Goal: Find contact information: Find contact information

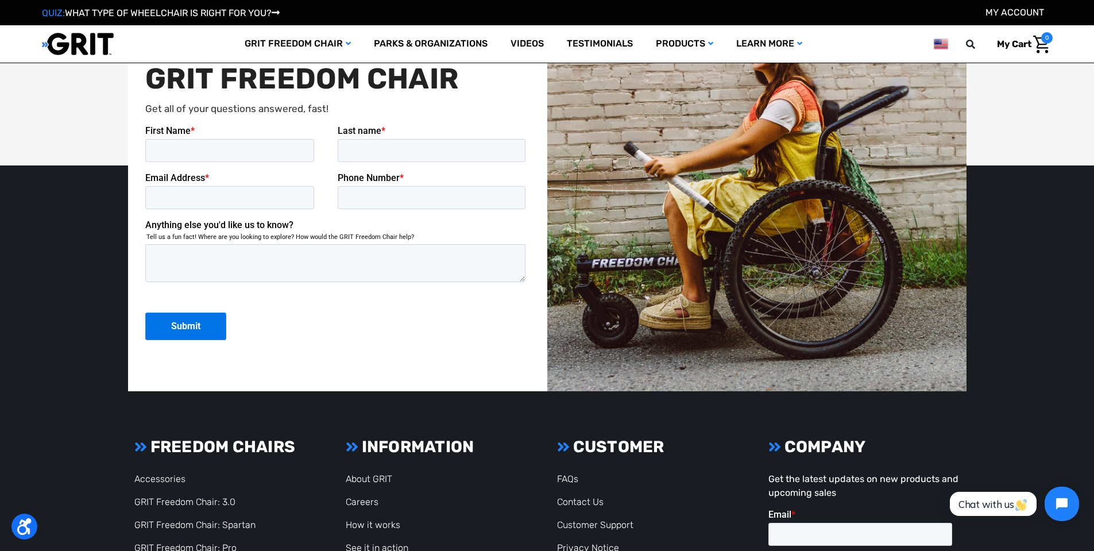
scroll to position [3116, 0]
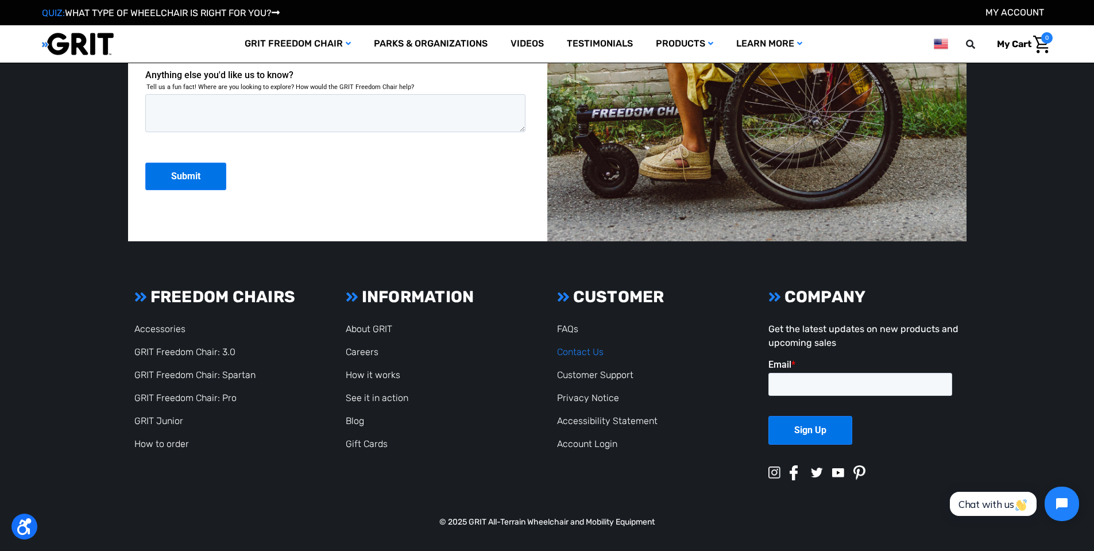
click at [575, 350] on link "Contact Us" at bounding box center [580, 351] width 46 height 11
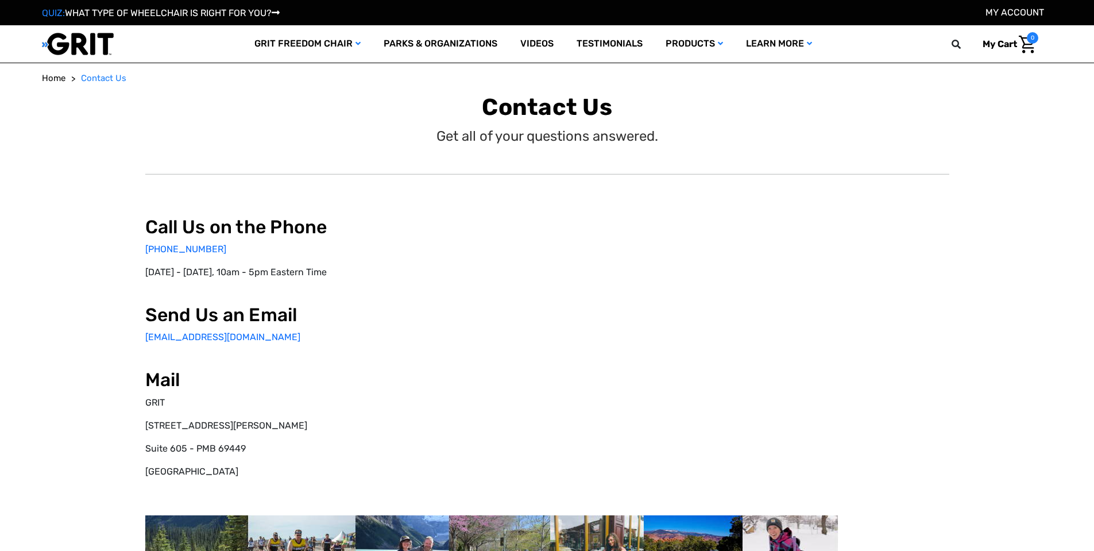
select select "US"
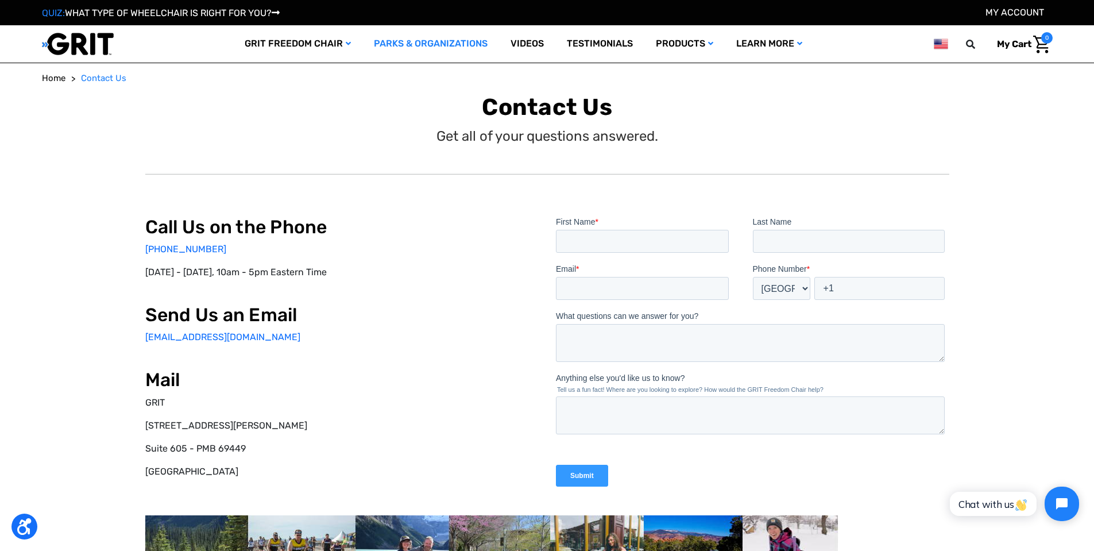
click at [401, 41] on link "Parks & Organizations" at bounding box center [430, 43] width 137 height 37
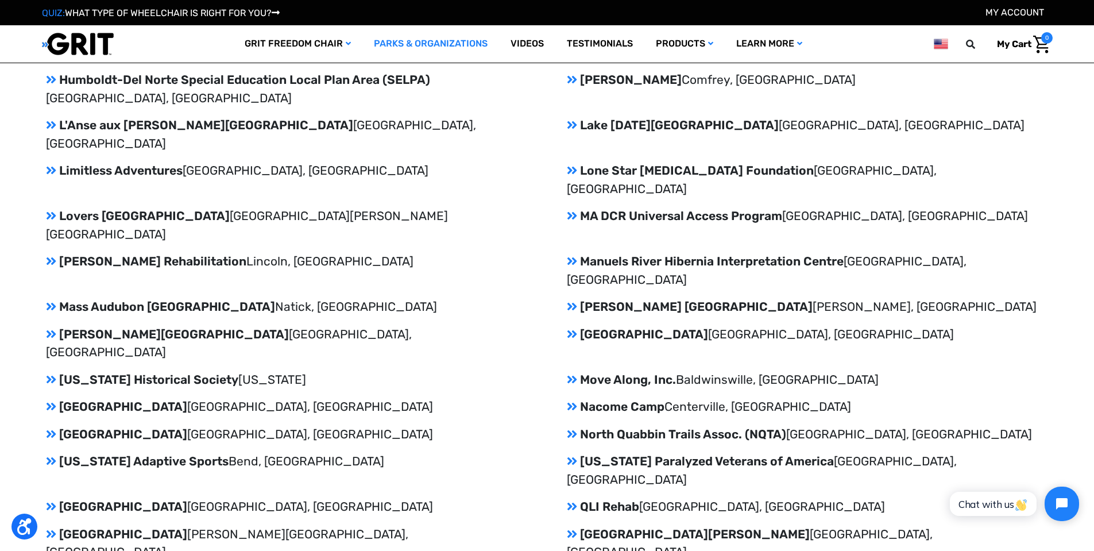
scroll to position [1722, 0]
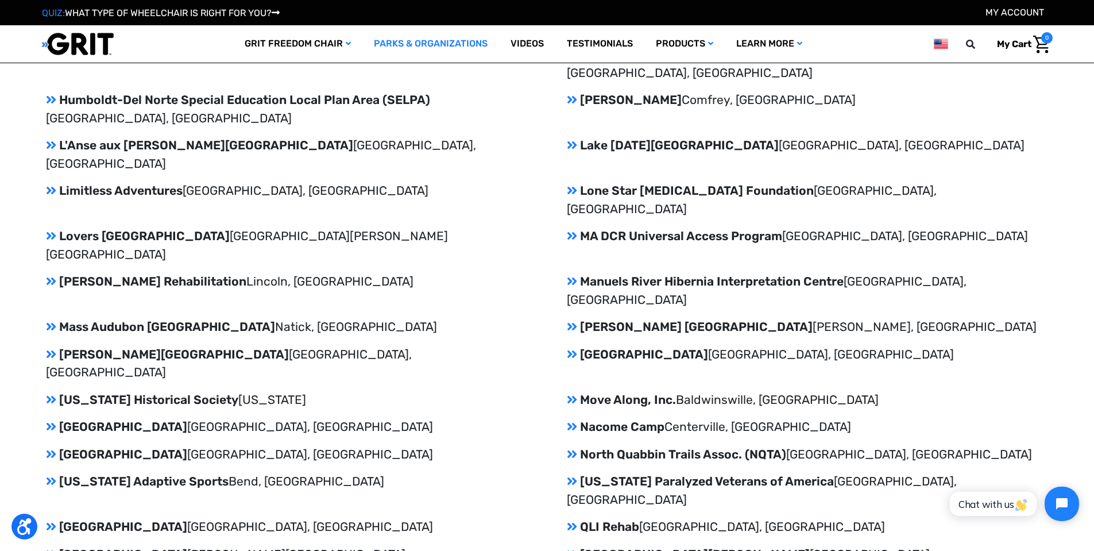
click at [50, 348] on icon at bounding box center [51, 354] width 10 height 12
click at [99, 345] on p "[PERSON_NAME][GEOGRAPHIC_DATA] [GEOGRAPHIC_DATA], [GEOGRAPHIC_DATA]" at bounding box center [286, 363] width 481 height 36
click at [163, 317] on p "Mass Audubon [GEOGRAPHIC_DATA], [GEOGRAPHIC_DATA]" at bounding box center [286, 326] width 481 height 18
click at [177, 272] on p "[PERSON_NAME] Rehabilitation [PERSON_NAME], [GEOGRAPHIC_DATA]" at bounding box center [286, 281] width 481 height 18
click at [176, 227] on p "[GEOGRAPHIC_DATA] [GEOGRAPHIC_DATA][PERSON_NAME] [GEOGRAPHIC_DATA]" at bounding box center [286, 245] width 481 height 36
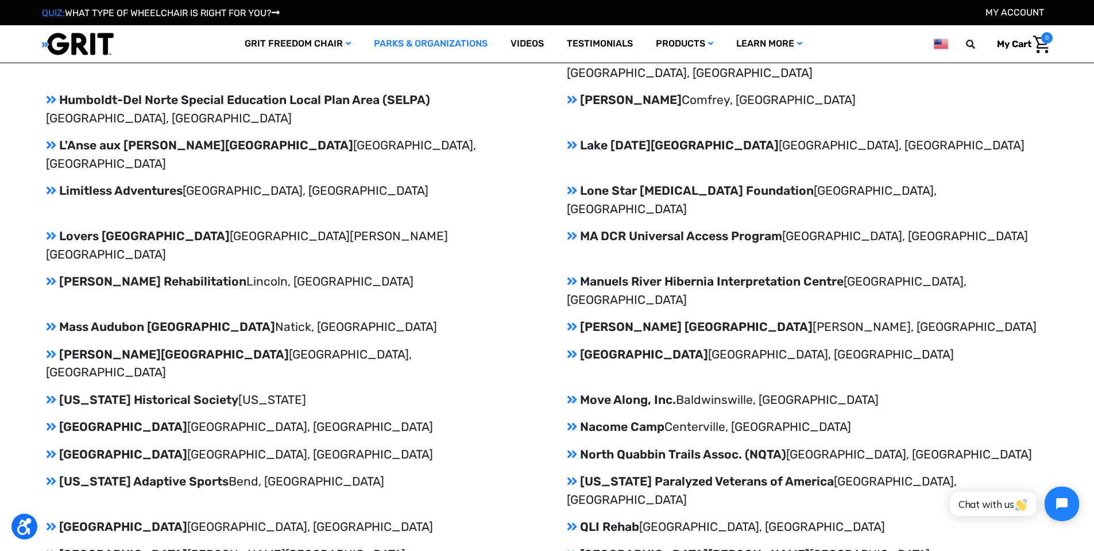
click at [211, 136] on p "L'Anse aux [PERSON_NAME][GEOGRAPHIC_DATA], [GEOGRAPHIC_DATA]" at bounding box center [286, 154] width 481 height 36
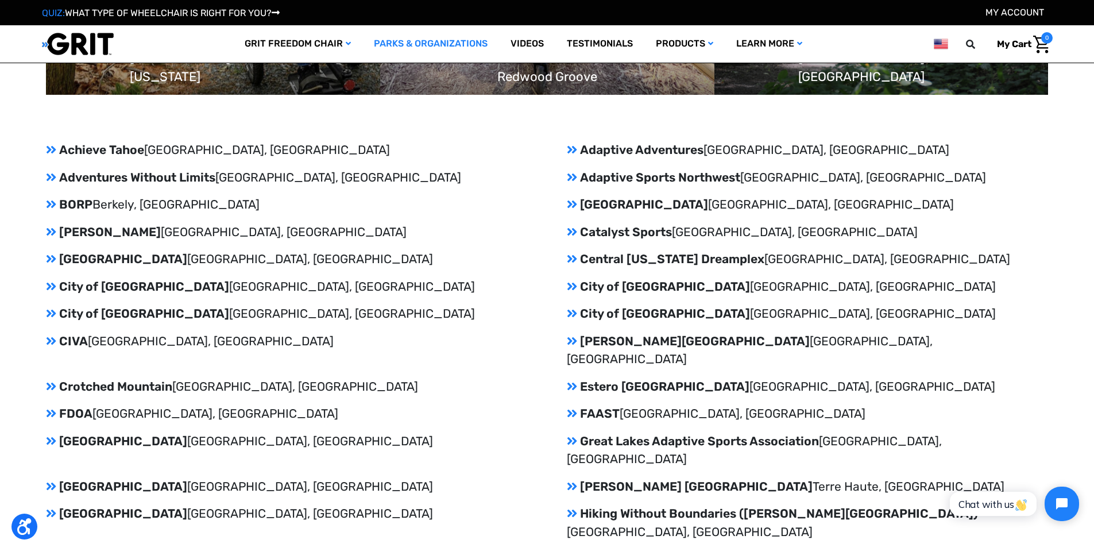
scroll to position [1263, 0]
click at [658, 201] on p "[GEOGRAPHIC_DATA] [GEOGRAPHIC_DATA], [GEOGRAPHIC_DATA]" at bounding box center [807, 205] width 481 height 18
click at [568, 206] on icon at bounding box center [572, 205] width 10 height 12
click at [587, 239] on p "Catalyst Sports [GEOGRAPHIC_DATA], [GEOGRAPHIC_DATA]" at bounding box center [807, 232] width 481 height 18
click at [235, 176] on span "[GEOGRAPHIC_DATA], [GEOGRAPHIC_DATA]" at bounding box center [338, 177] width 246 height 14
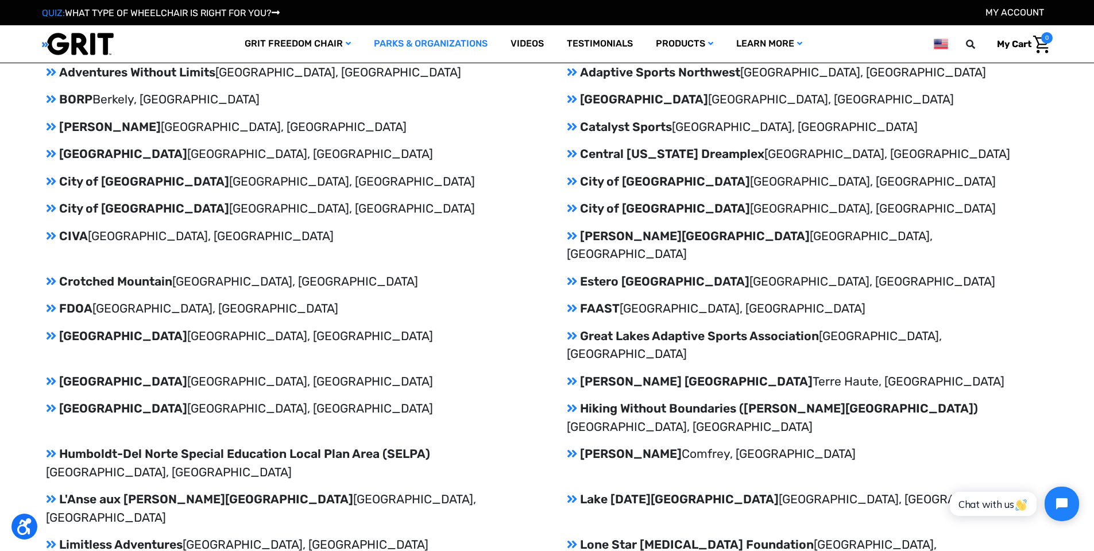
scroll to position [1378, 0]
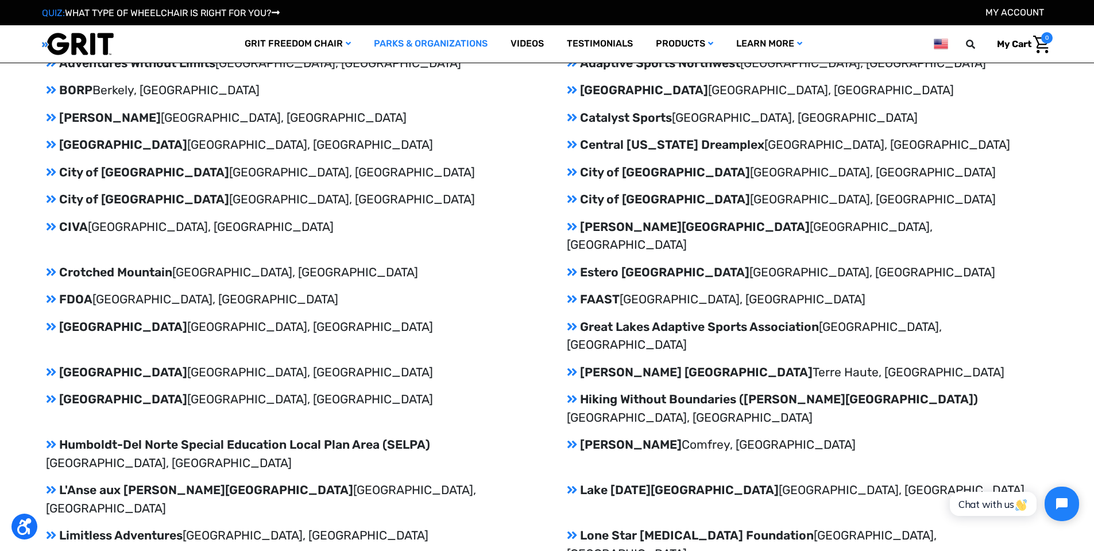
click at [625, 226] on p "[PERSON_NAME][GEOGRAPHIC_DATA] [GEOGRAPHIC_DATA], [GEOGRAPHIC_DATA]" at bounding box center [807, 236] width 481 height 36
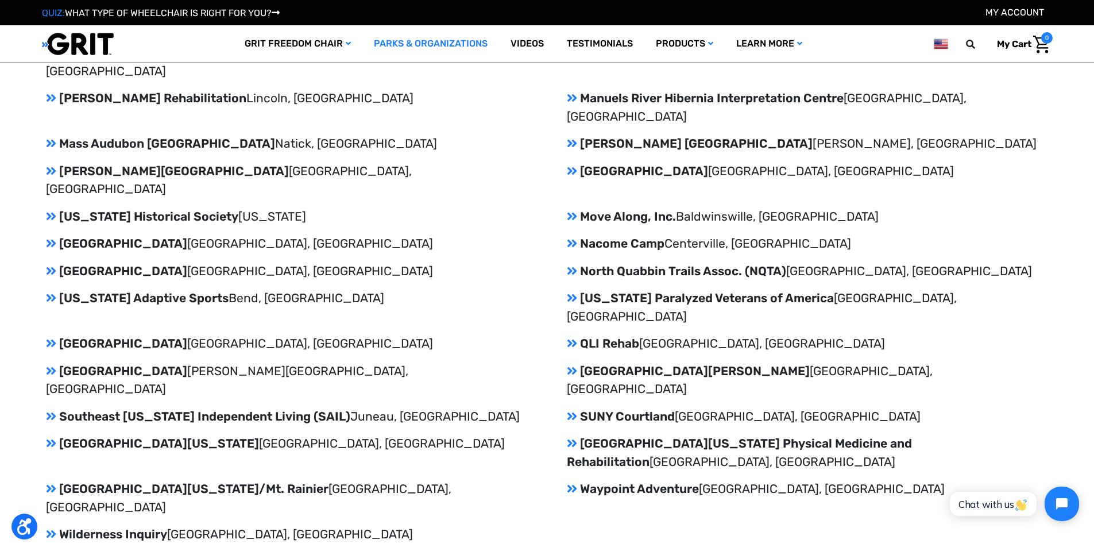
scroll to position [1952, 0]
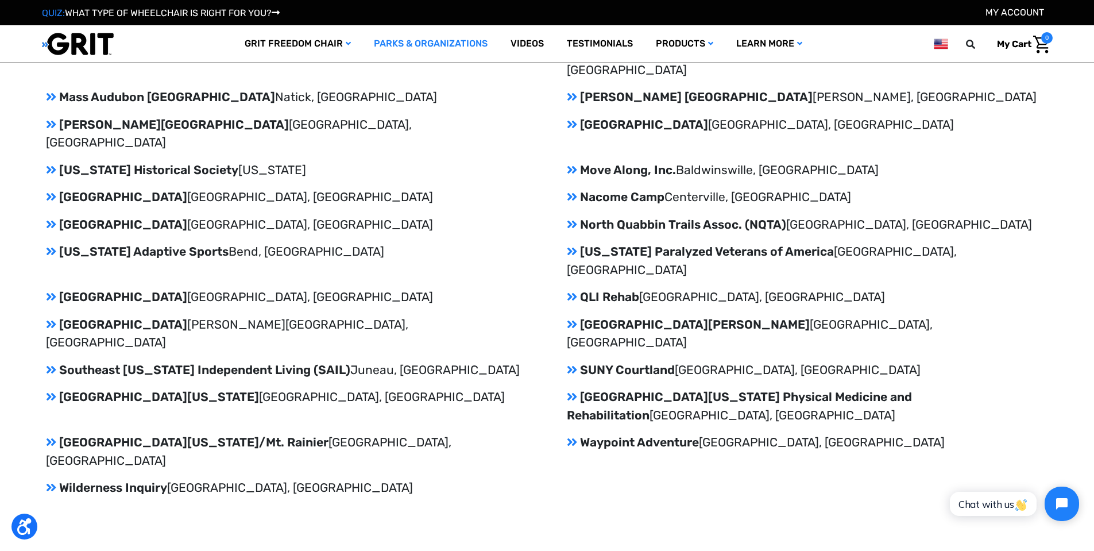
click at [123, 478] on p "Wilderness Inquiry [GEOGRAPHIC_DATA], [GEOGRAPHIC_DATA]" at bounding box center [286, 487] width 481 height 18
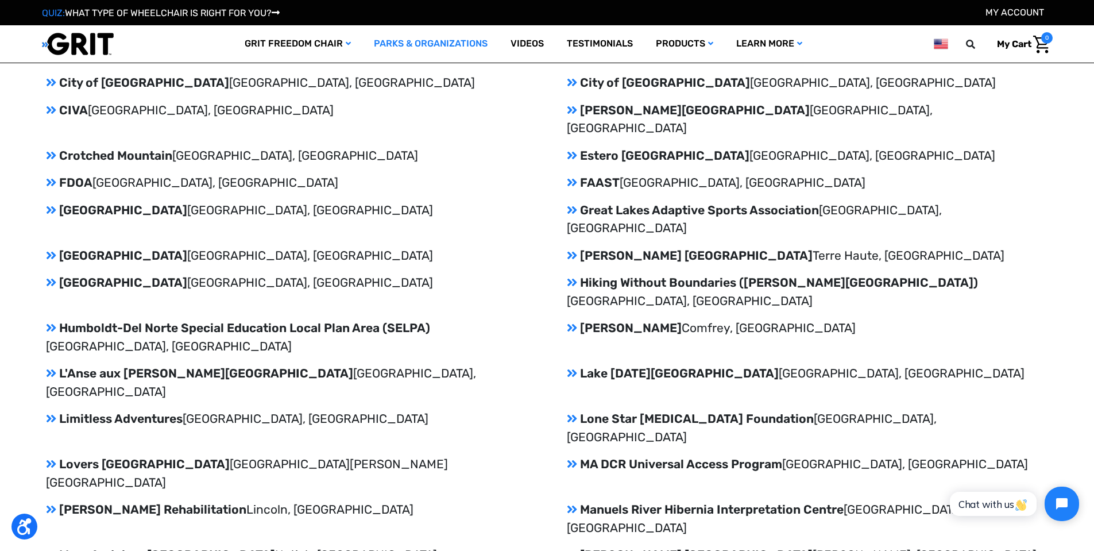
scroll to position [1493, 0]
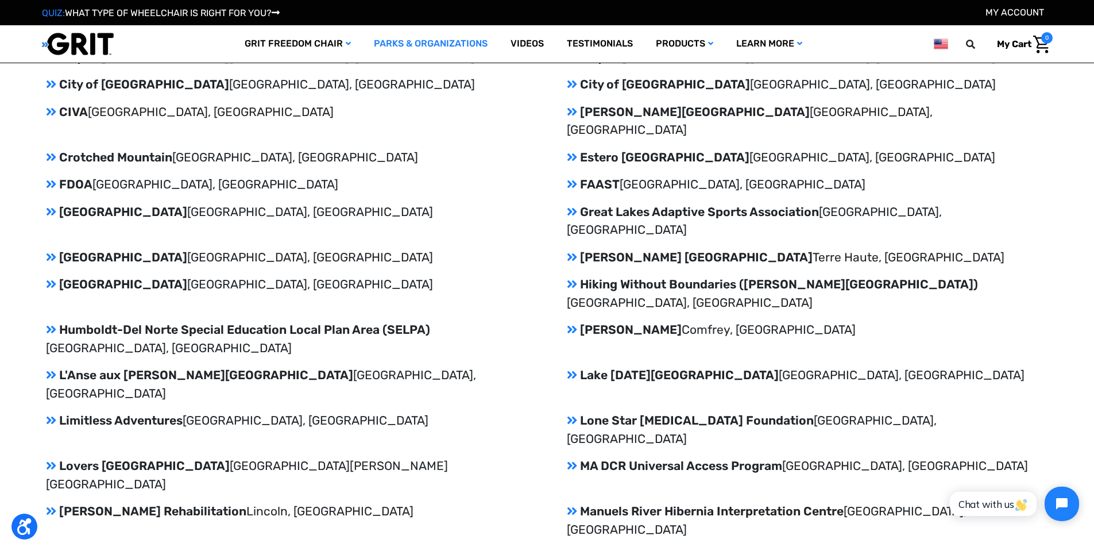
click at [648, 275] on p "Hiking Without Boundaries ([PERSON_NAME][GEOGRAPHIC_DATA]) [GEOGRAPHIC_DATA], […" at bounding box center [807, 293] width 481 height 36
click at [571, 278] on icon at bounding box center [572, 284] width 10 height 12
click at [629, 275] on p "Hiking Without Boundaries ([PERSON_NAME][GEOGRAPHIC_DATA]) [GEOGRAPHIC_DATA], […" at bounding box center [807, 293] width 481 height 36
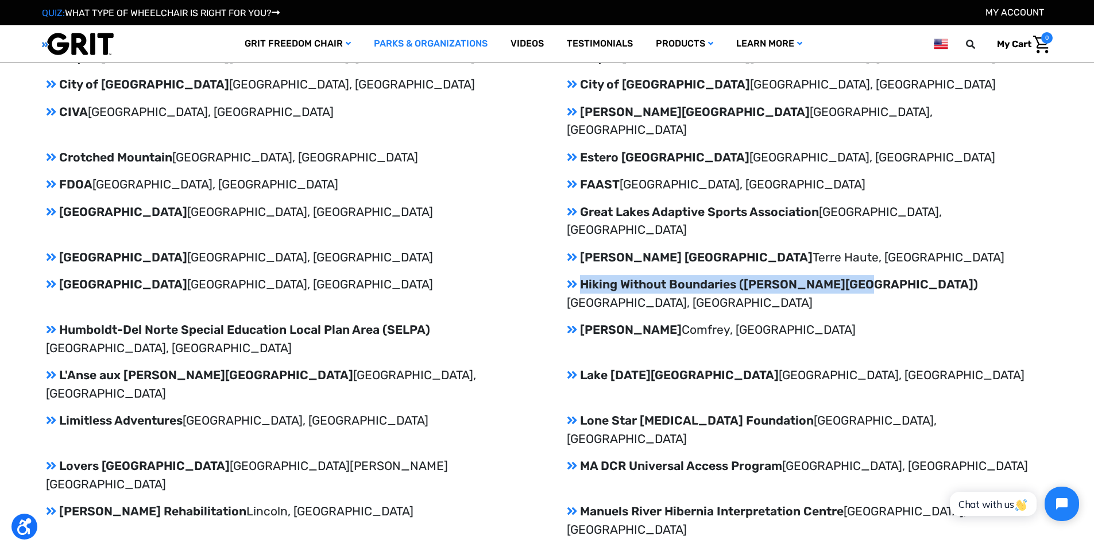
drag, startPoint x: 583, startPoint y: 248, endPoint x: 847, endPoint y: 253, distance: 263.5
click at [847, 275] on p "Hiking Without Boundaries ([PERSON_NAME][GEOGRAPHIC_DATA]) [GEOGRAPHIC_DATA], […" at bounding box center [807, 293] width 481 height 36
copy p "Hiking Without Boundaries ([PERSON_NAME][GEOGRAPHIC_DATA])"
